Goal: Task Accomplishment & Management: Complete application form

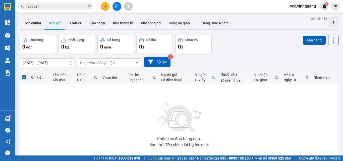
click at [63, 6] on input "250894" at bounding box center [57, 7] width 59 height 6
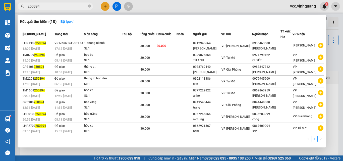
click at [63, 6] on input "250894" at bounding box center [57, 7] width 59 height 6
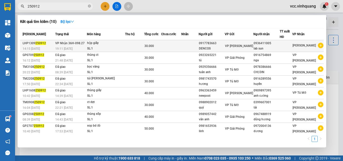
type input "250912"
click at [180, 45] on td at bounding box center [171, 46] width 20 height 12
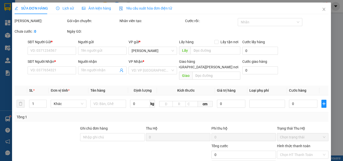
type input "0917783663"
type input "DENCOS"
type input "0936411005"
type input "lab sun"
type input "30.000"
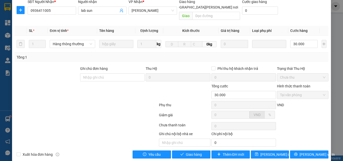
scroll to position [67, 0]
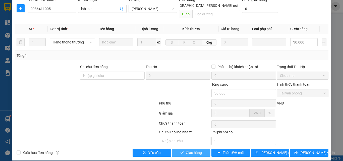
click at [193, 150] on span "Giao hàng" at bounding box center [194, 153] width 16 height 6
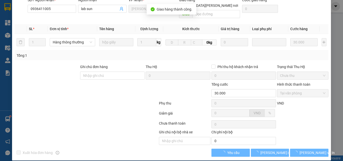
scroll to position [62, 0]
